Goal: Information Seeking & Learning: Learn about a topic

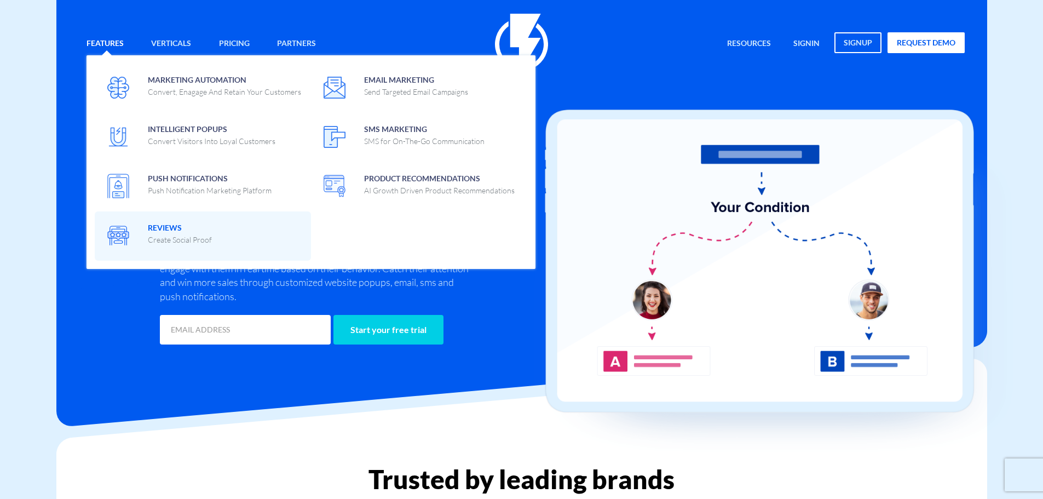
click at [160, 230] on span "Reviews Create Social Proof" at bounding box center [180, 232] width 64 height 26
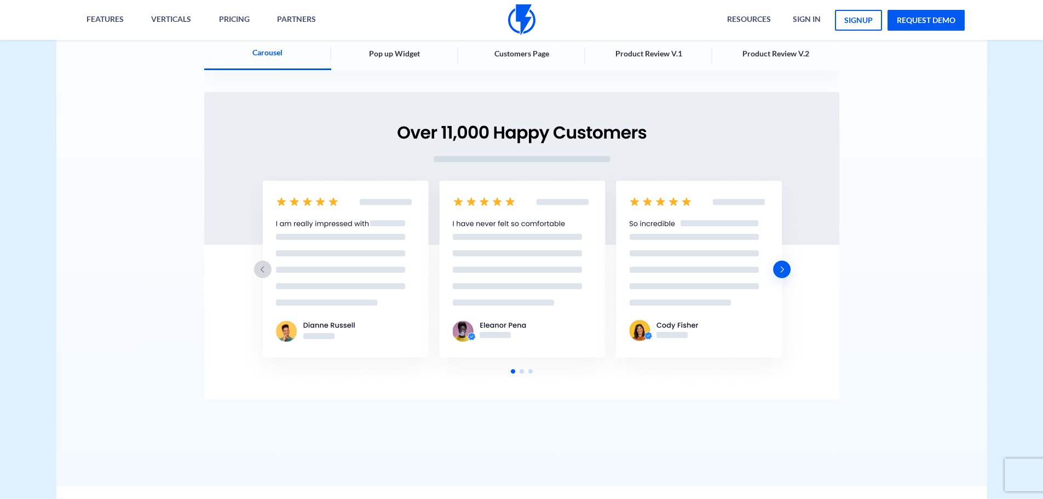
scroll to position [1642, 0]
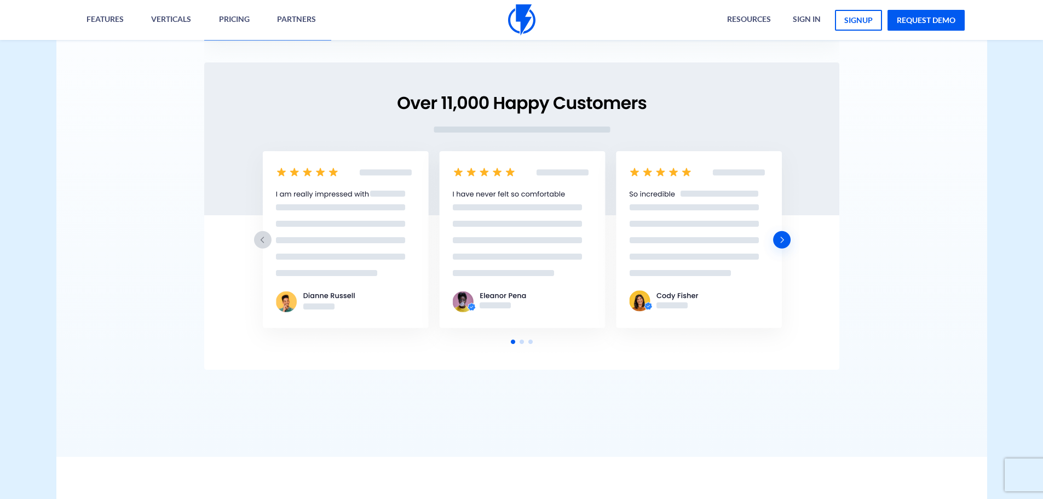
click at [525, 340] on img "1 / 5" at bounding box center [521, 215] width 635 height 307
click at [518, 343] on img "1 / 5" at bounding box center [521, 215] width 635 height 307
click at [520, 342] on img "1 / 5" at bounding box center [521, 215] width 635 height 307
click at [521, 342] on img "1 / 5" at bounding box center [521, 215] width 635 height 307
click at [786, 240] on img "1 / 5" at bounding box center [521, 215] width 635 height 307
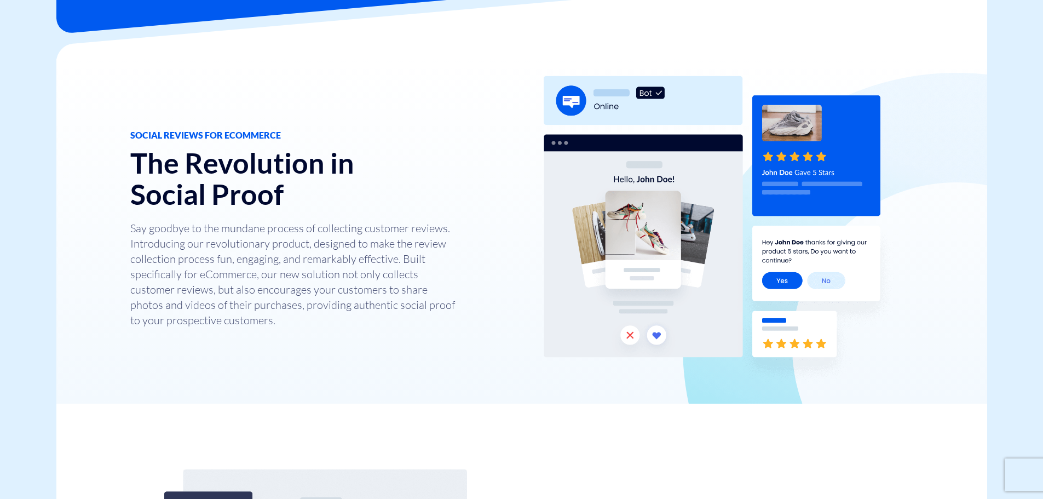
scroll to position [0, 0]
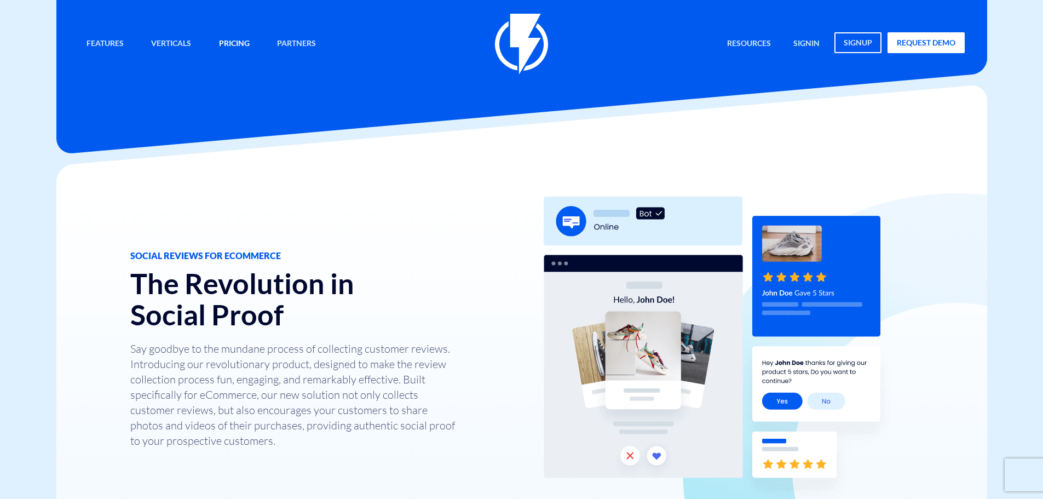
click at [240, 45] on link "Pricing" at bounding box center [234, 44] width 47 height 24
